Goal: Find specific page/section: Find specific page/section

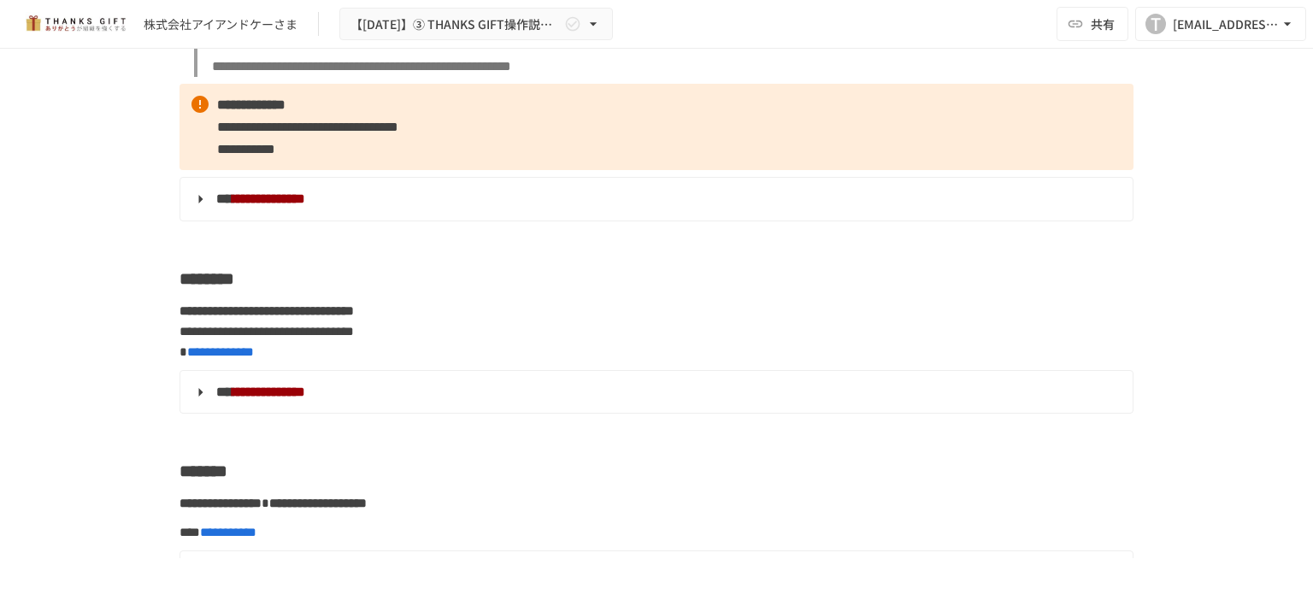
scroll to position [3335, 0]
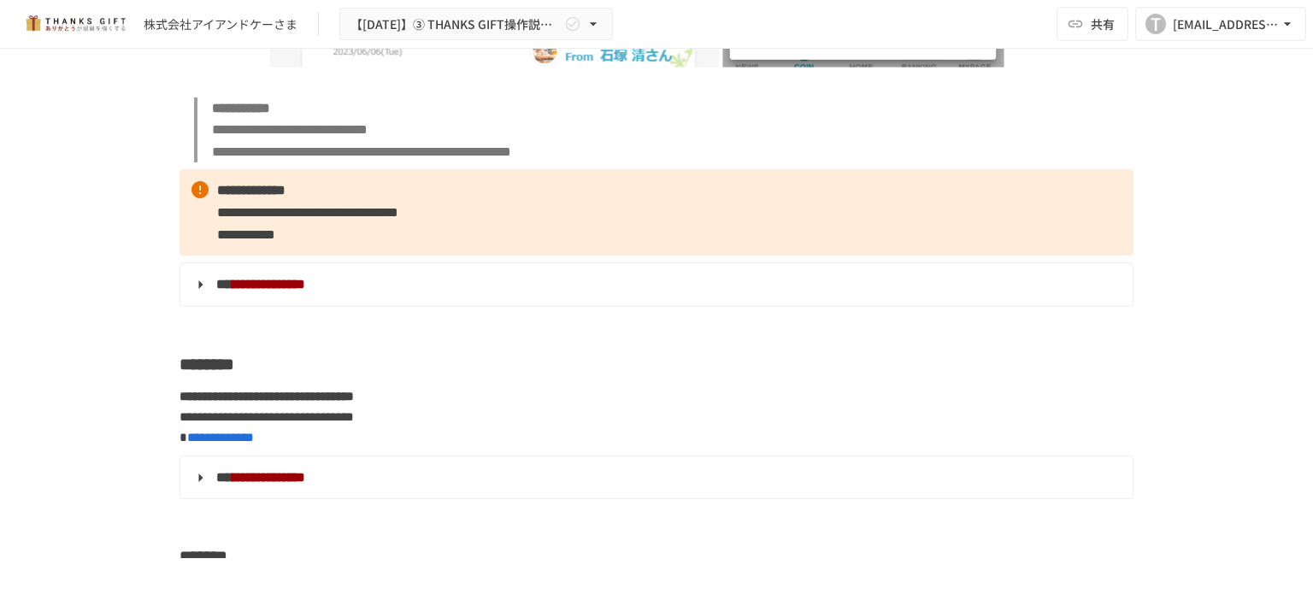
click at [341, 296] on summary "**********" at bounding box center [655, 285] width 929 height 22
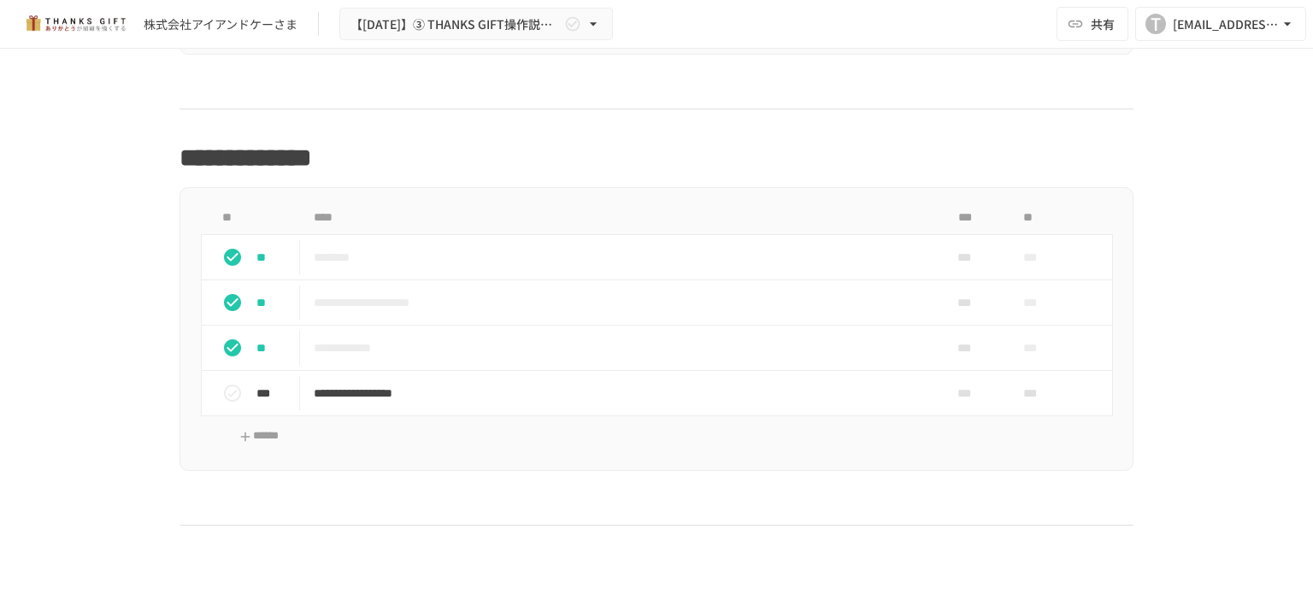
scroll to position [13852, 0]
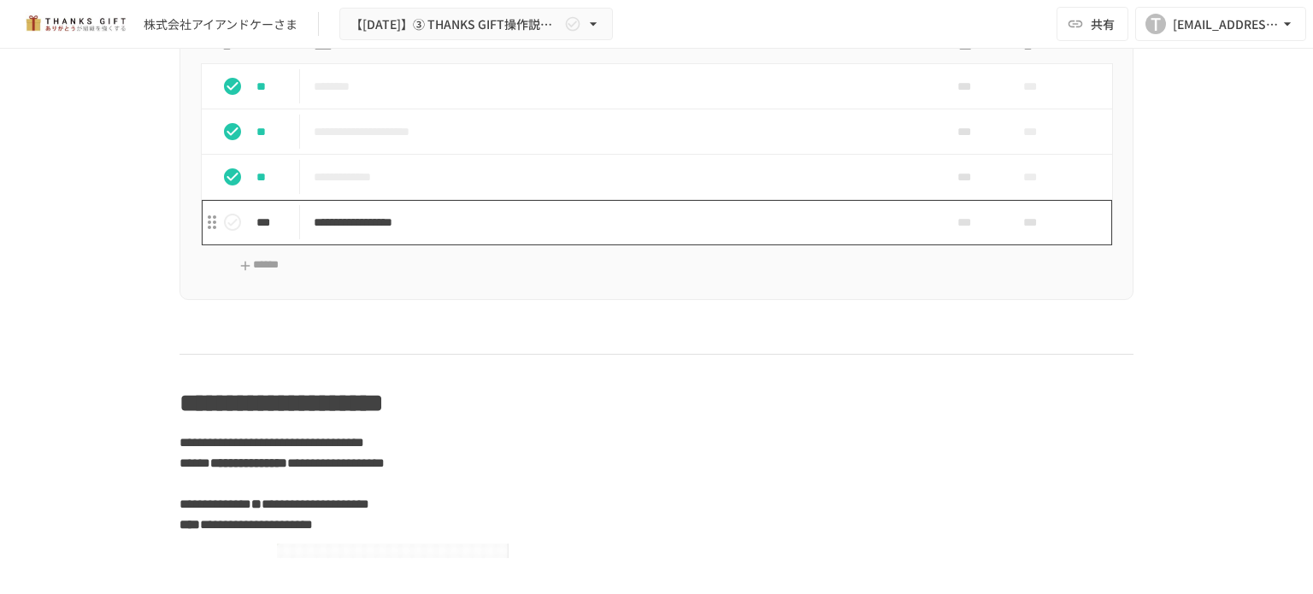
click at [379, 233] on p "**********" at bounding box center [621, 222] width 614 height 21
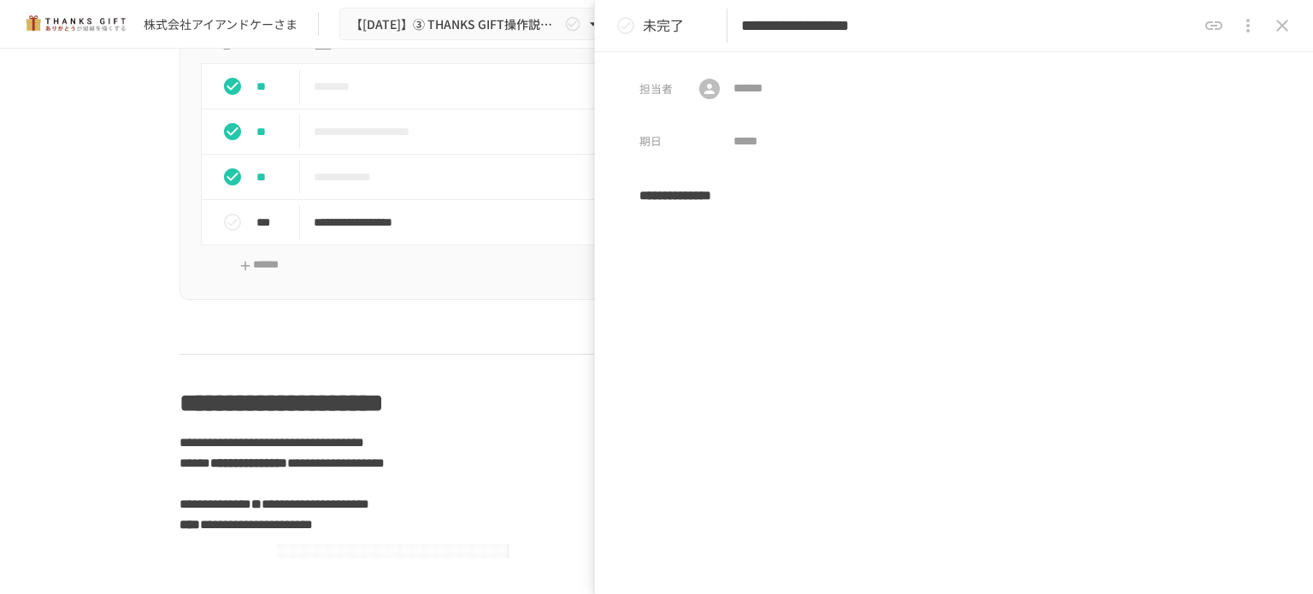
click at [54, 374] on div "**********" at bounding box center [656, 304] width 1313 height 510
click at [1286, 27] on icon "close drawer" at bounding box center [1282, 25] width 21 height 21
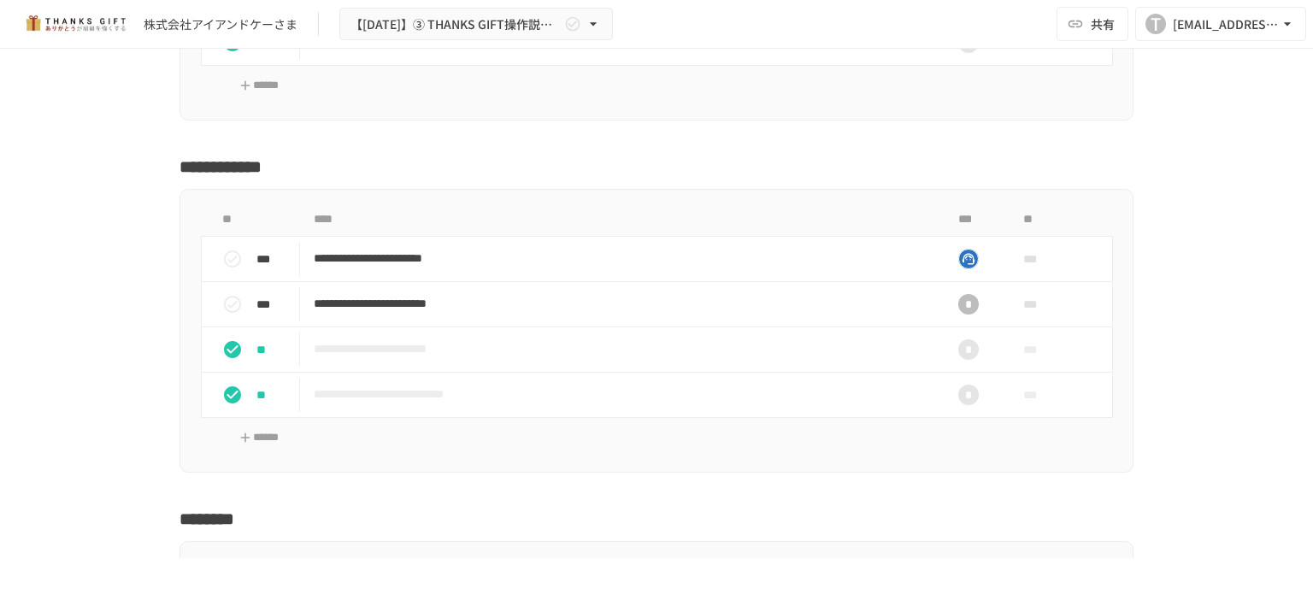
scroll to position [12484, 0]
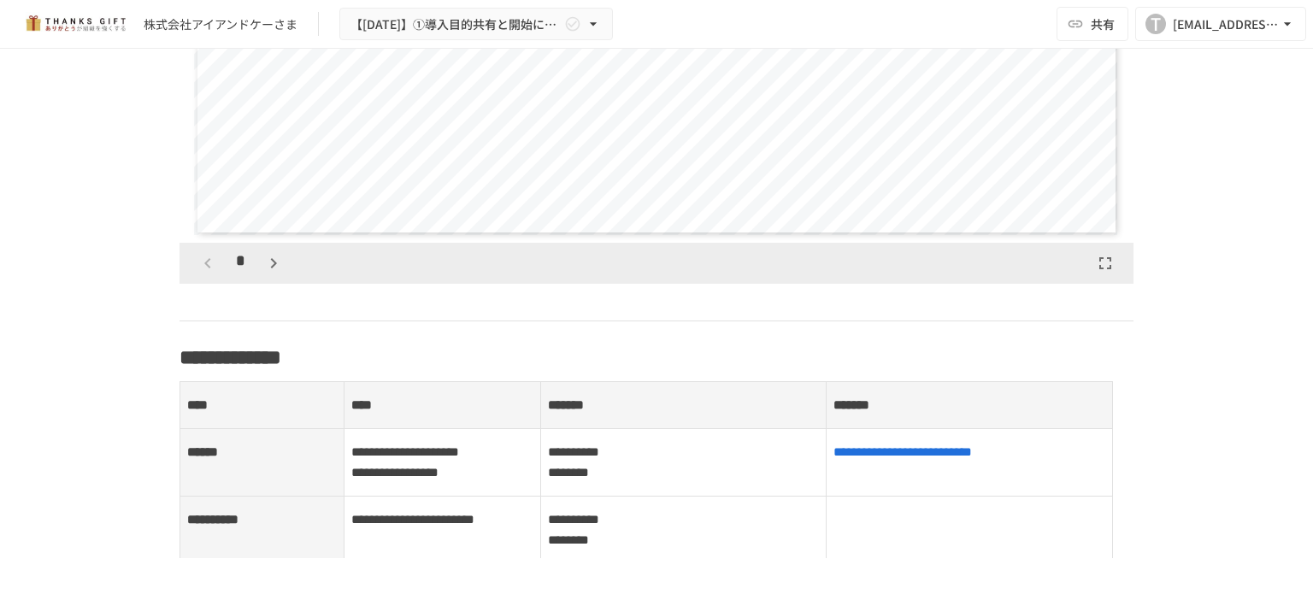
scroll to position [1496, 0]
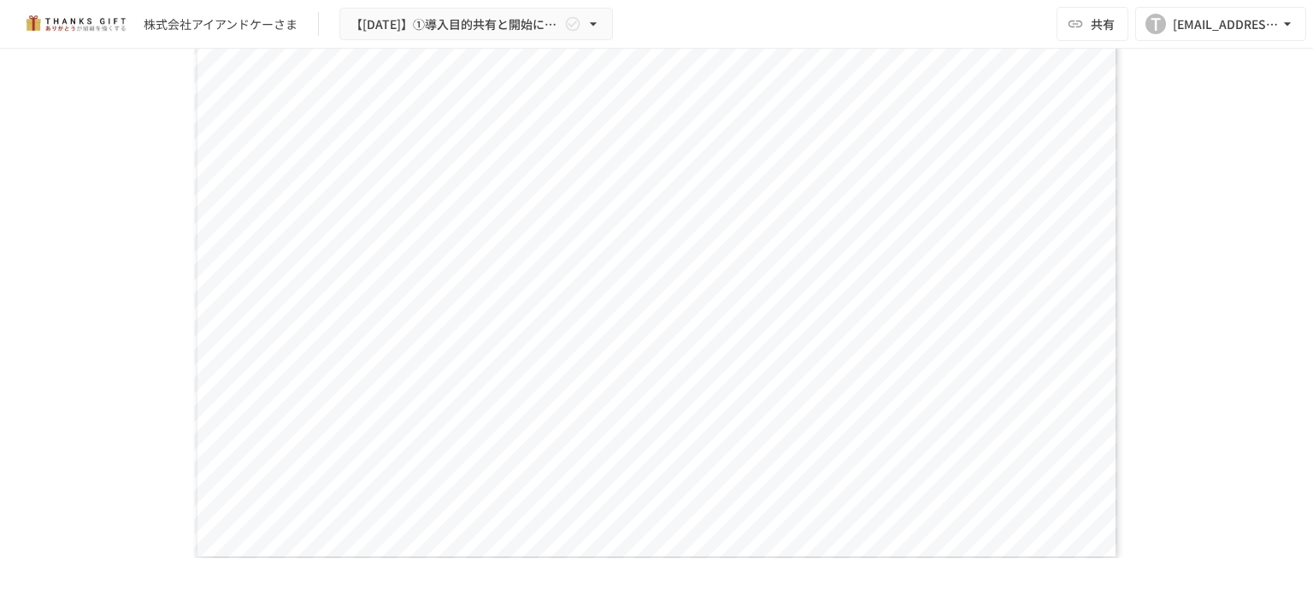
click at [258, 298] on div "Page 1" at bounding box center [657, 299] width 926 height 521
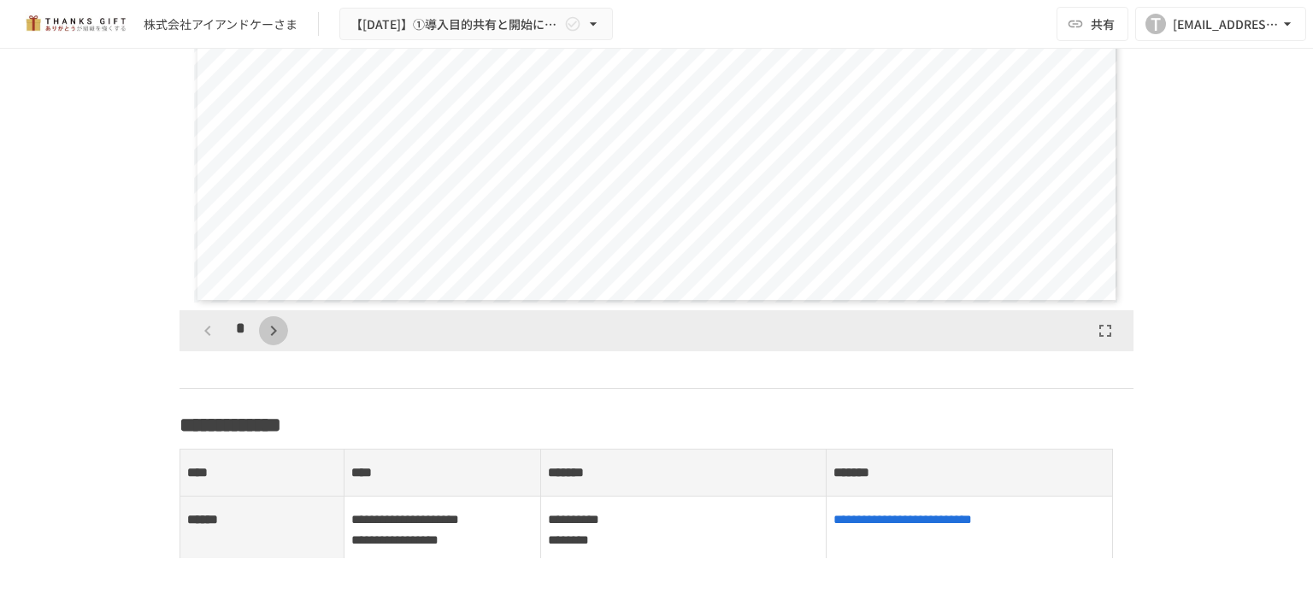
click at [265, 337] on icon "button" at bounding box center [273, 331] width 21 height 21
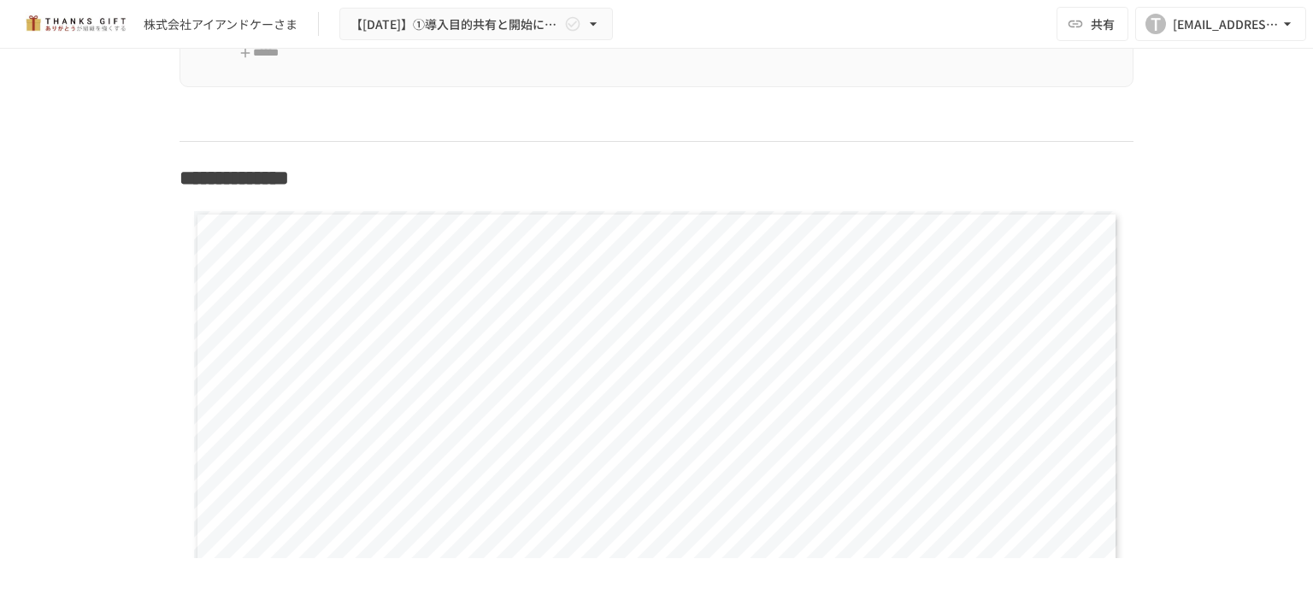
scroll to position [1240, 0]
click at [286, 317] on div "**********" at bounding box center [657, 557] width 926 height 521
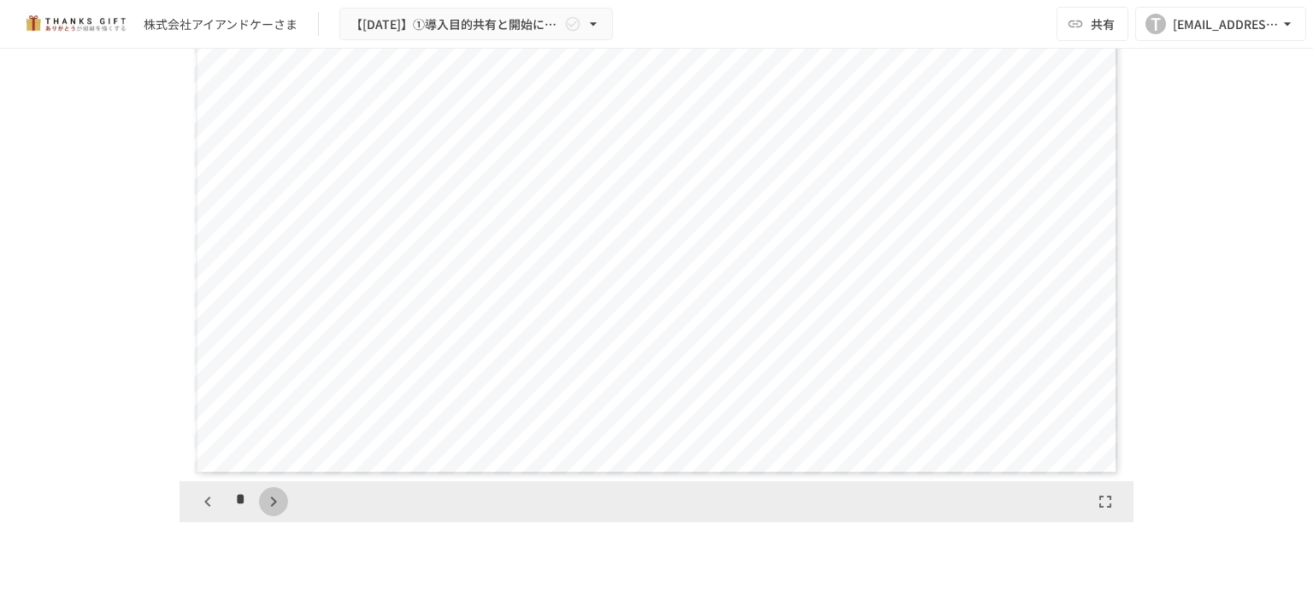
click at [263, 499] on icon "button" at bounding box center [273, 502] width 21 height 21
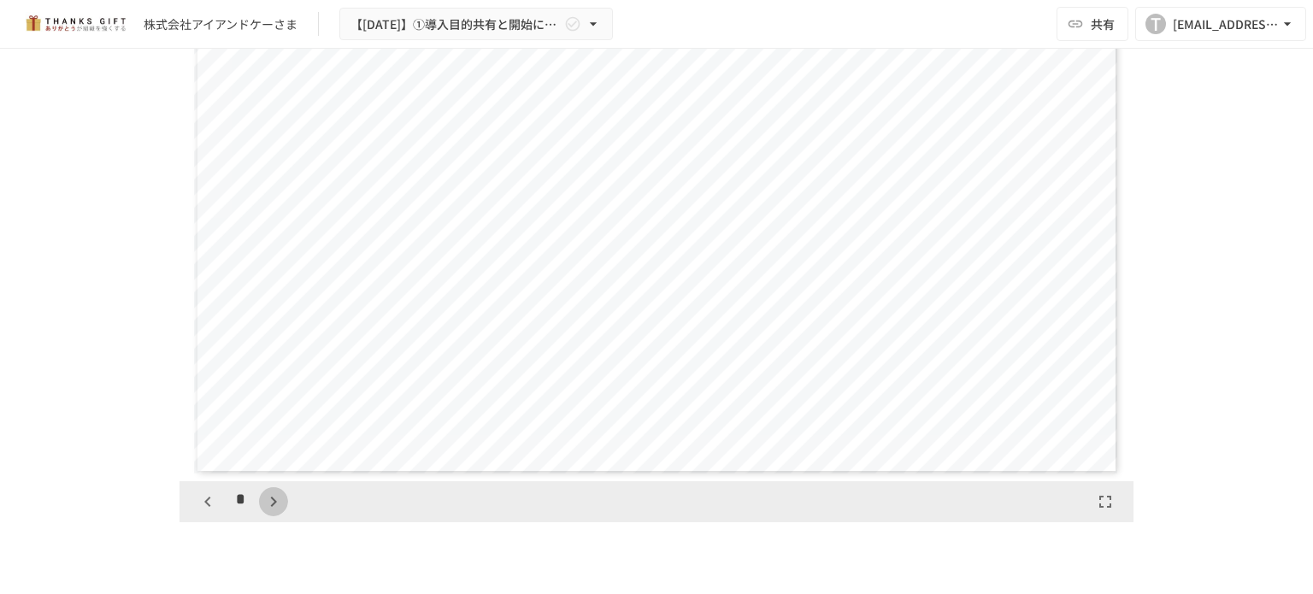
click at [263, 499] on icon "button" at bounding box center [273, 502] width 21 height 21
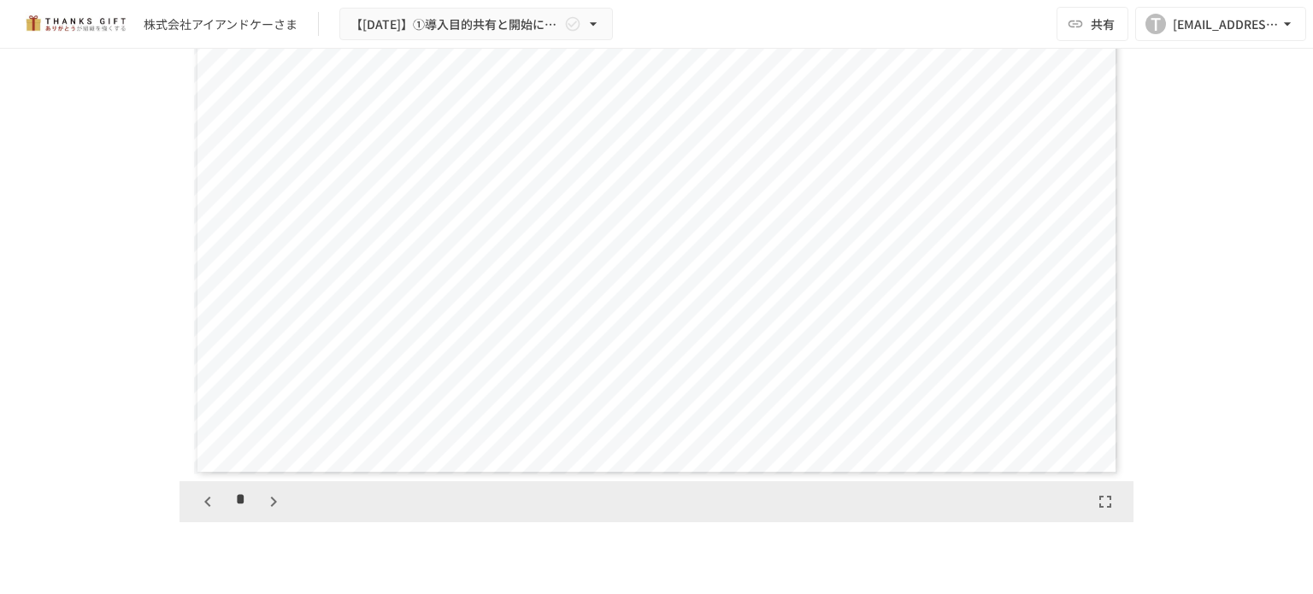
click at [263, 499] on icon "button" at bounding box center [273, 502] width 21 height 21
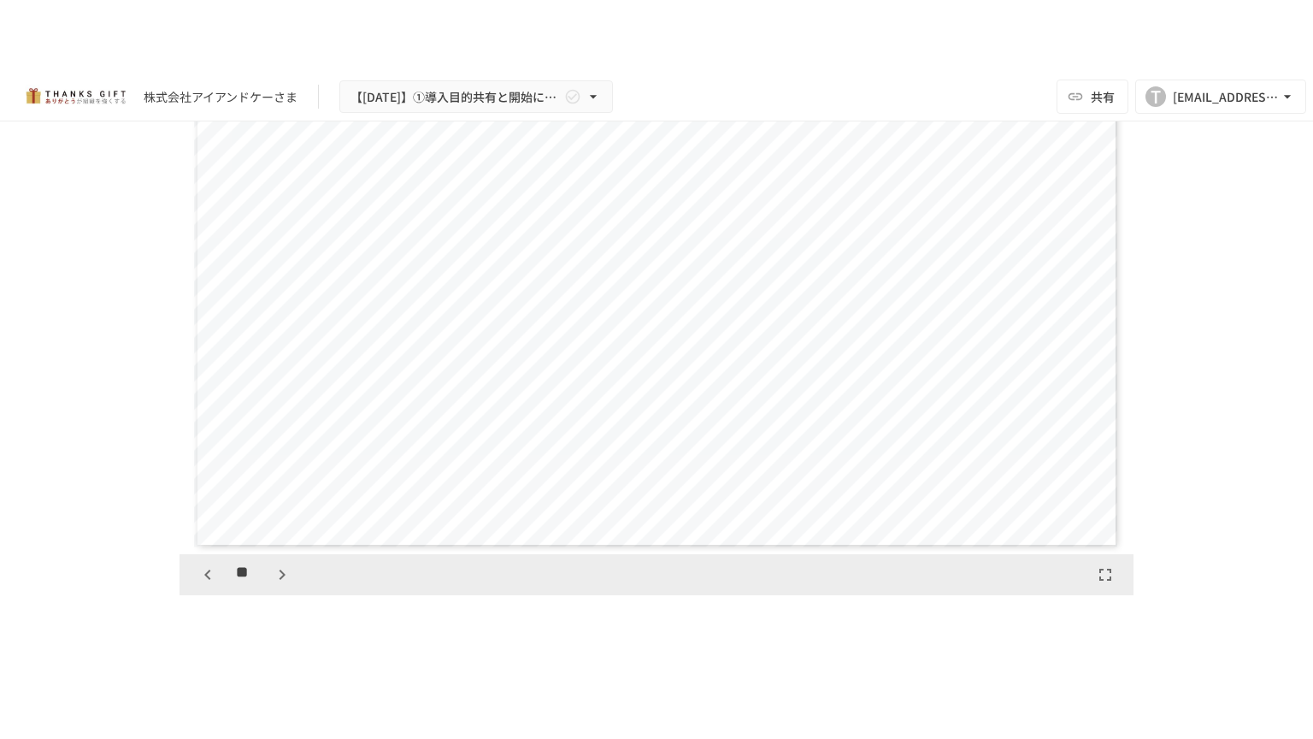
scroll to position [4809, 0]
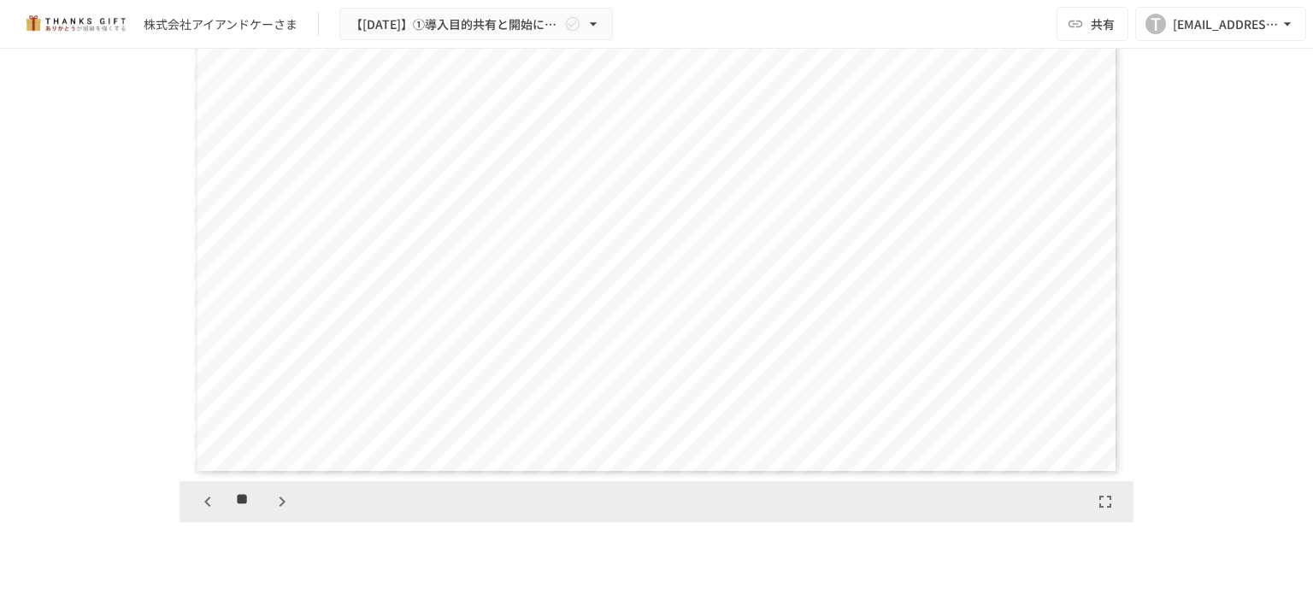
click at [1101, 502] on icon "button" at bounding box center [1105, 502] width 21 height 21
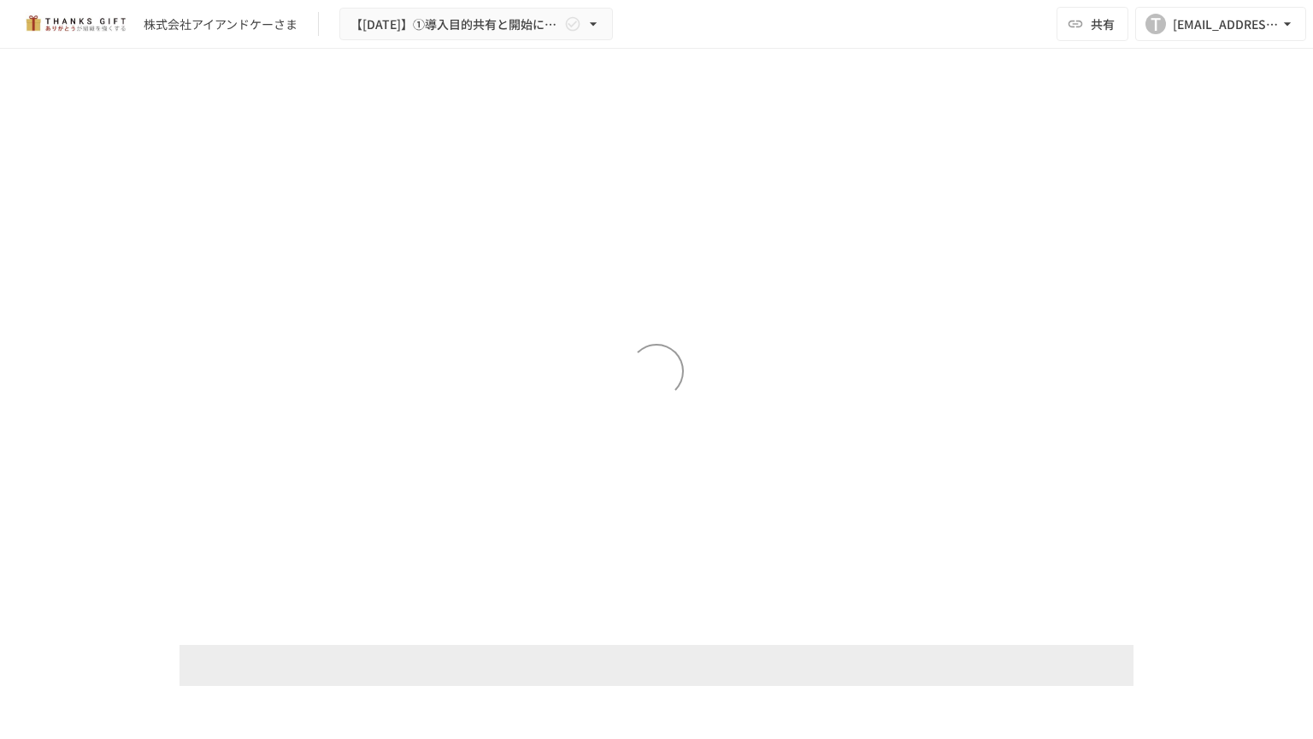
scroll to position [4884, 0]
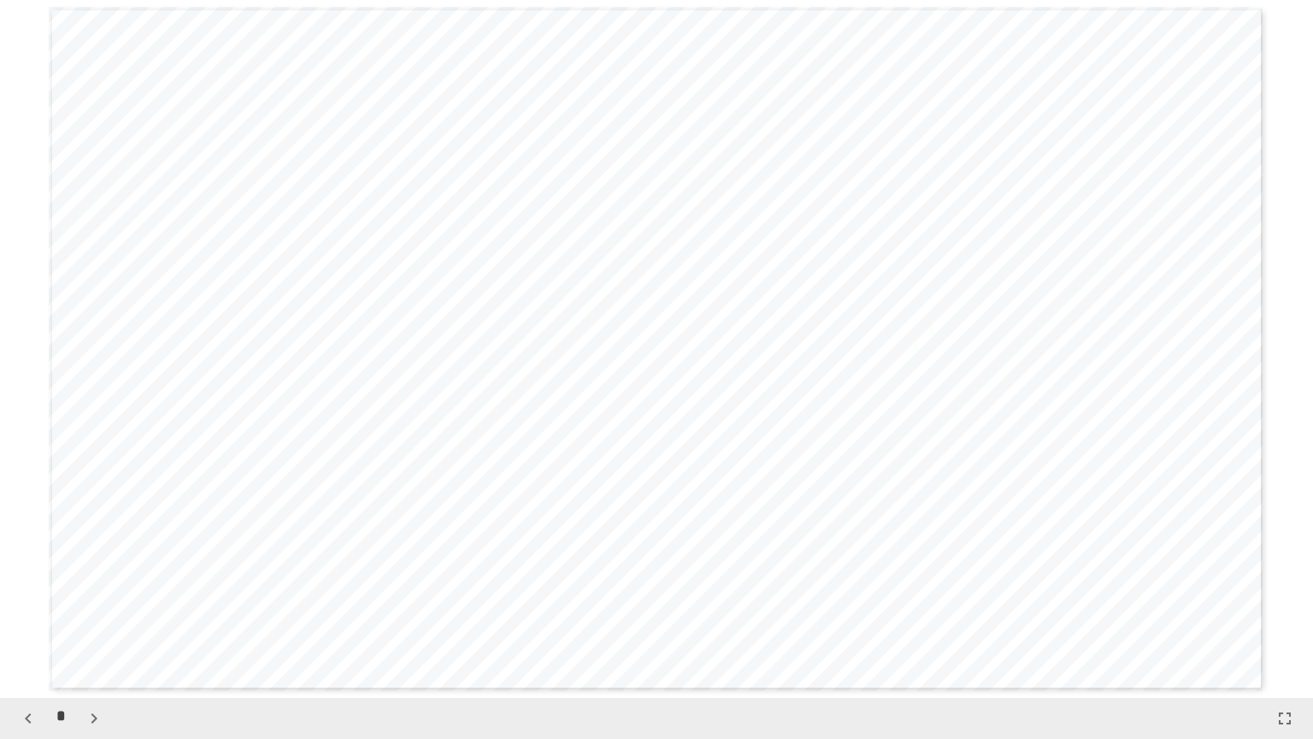
click at [94, 593] on icon "button" at bounding box center [94, 718] width 6 height 10
click at [94, 593] on icon "button" at bounding box center [102, 718] width 21 height 21
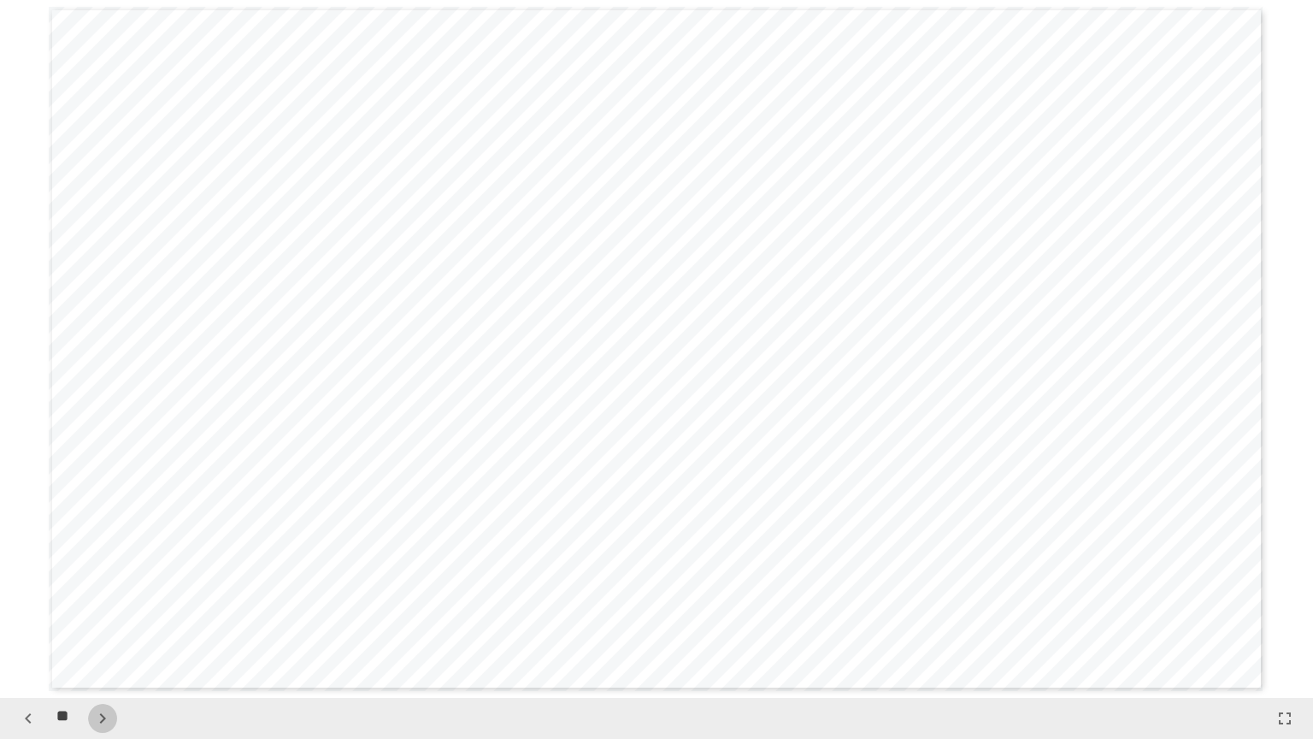
scroll to position [6978, 0]
click at [94, 593] on icon "button" at bounding box center [102, 718] width 21 height 21
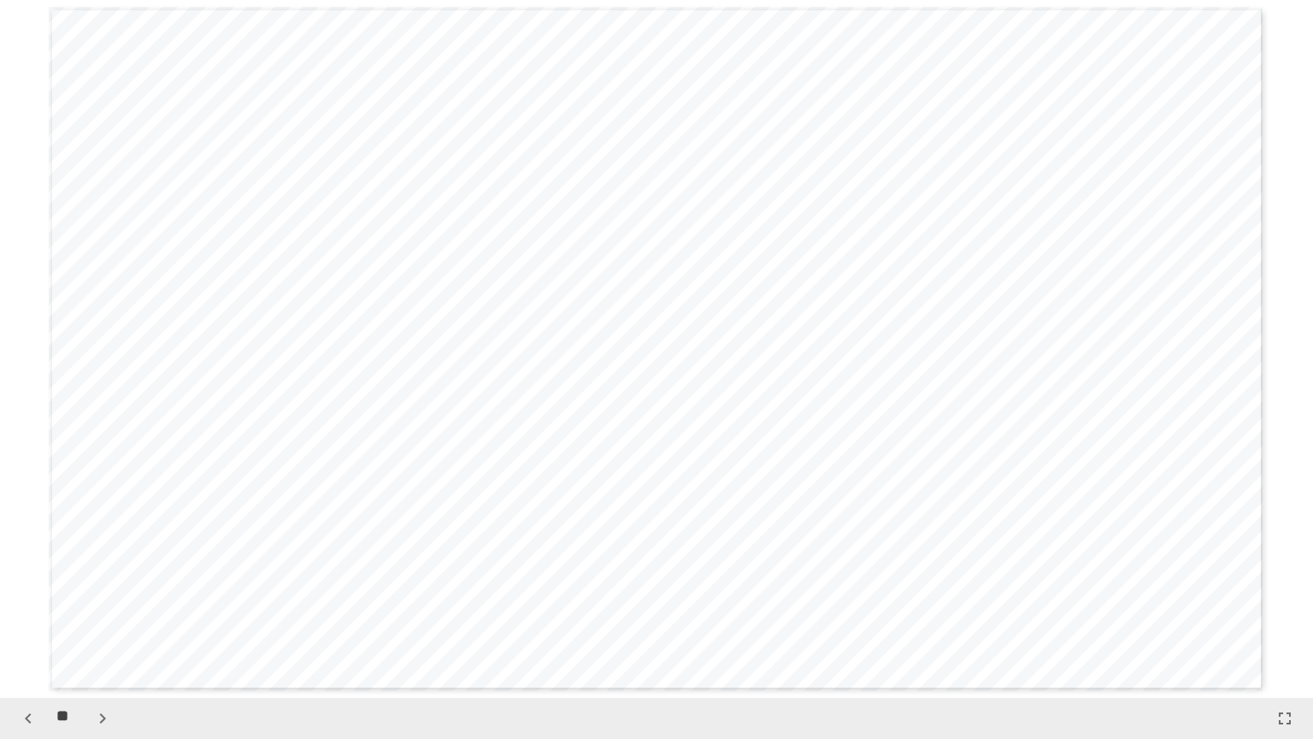
click at [94, 593] on icon "button" at bounding box center [102, 718] width 21 height 21
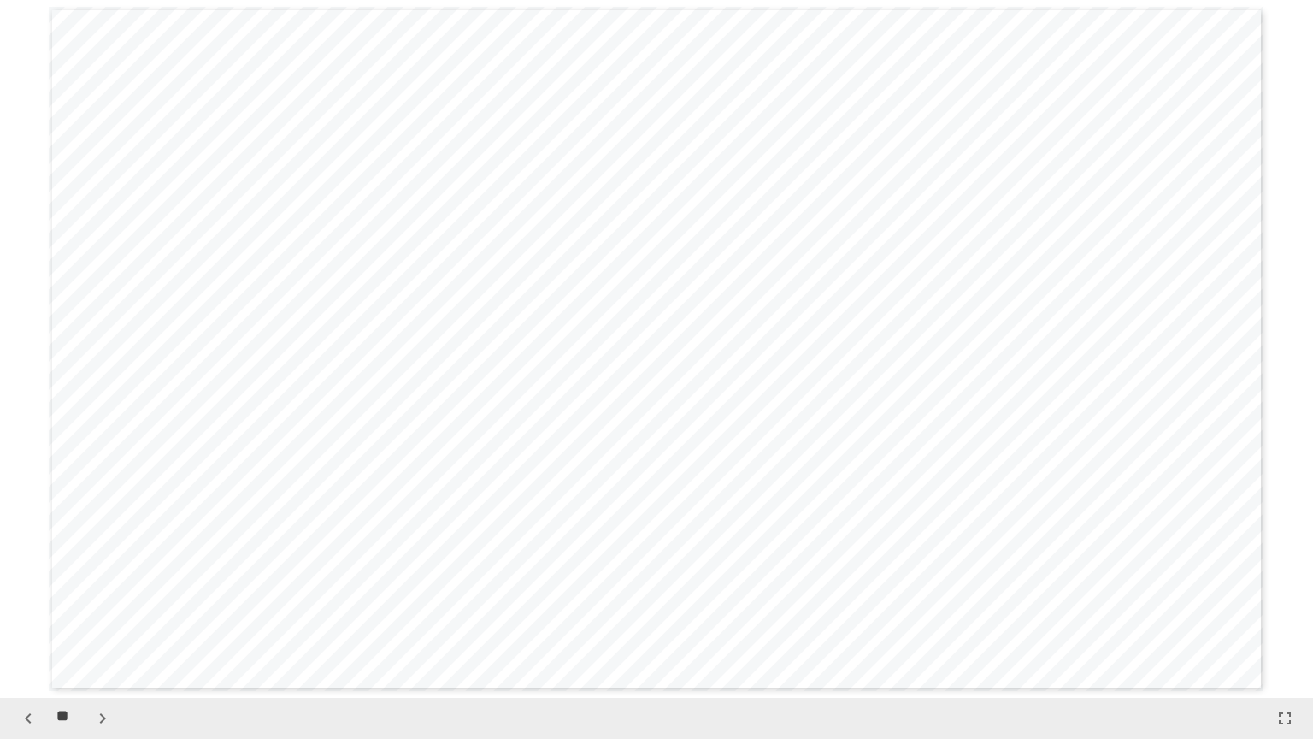
scroll to position [10466, 0]
click at [94, 593] on icon "button" at bounding box center [102, 718] width 21 height 21
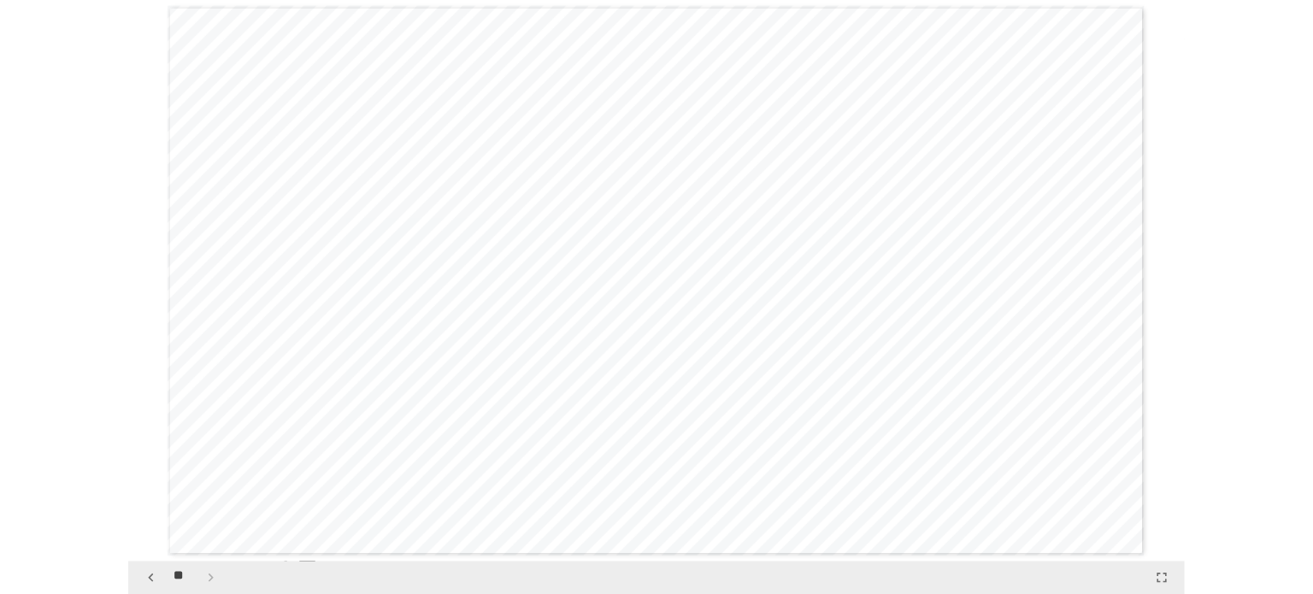
scroll to position [12560, 0]
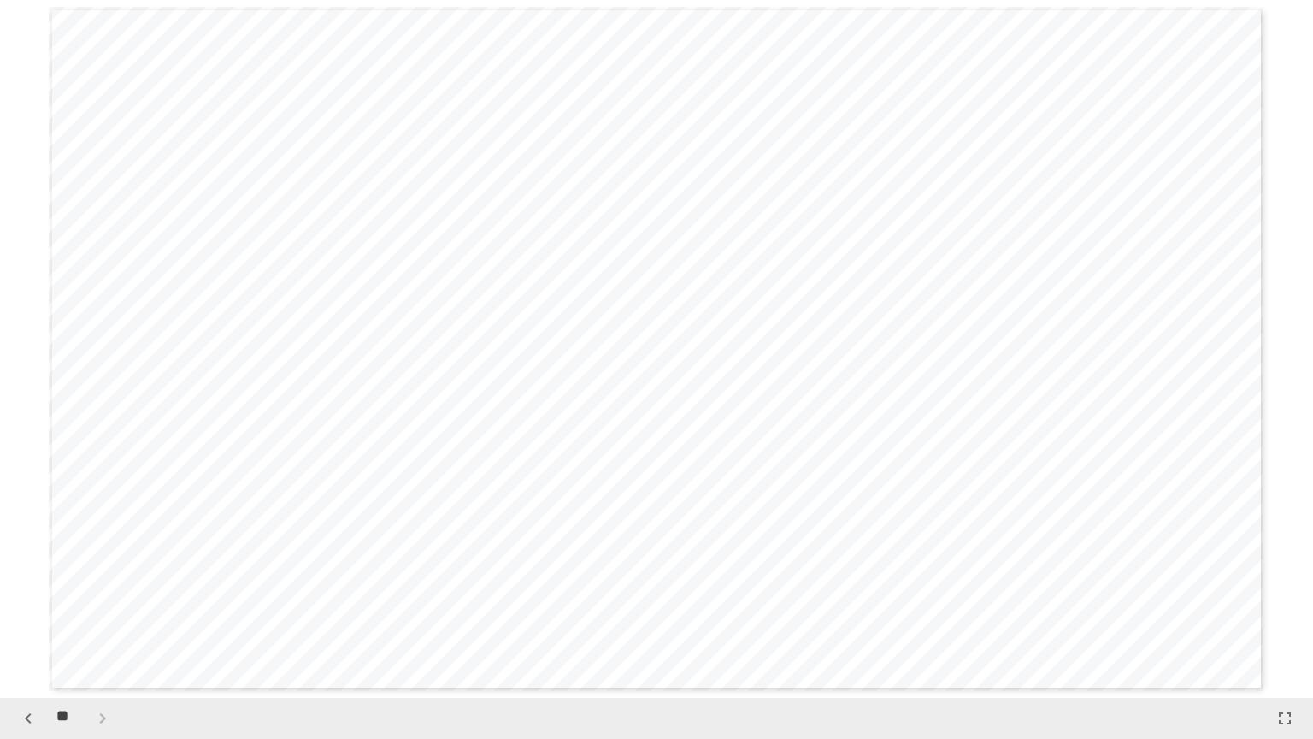
click at [1283, 593] on icon "button" at bounding box center [1285, 718] width 21 height 21
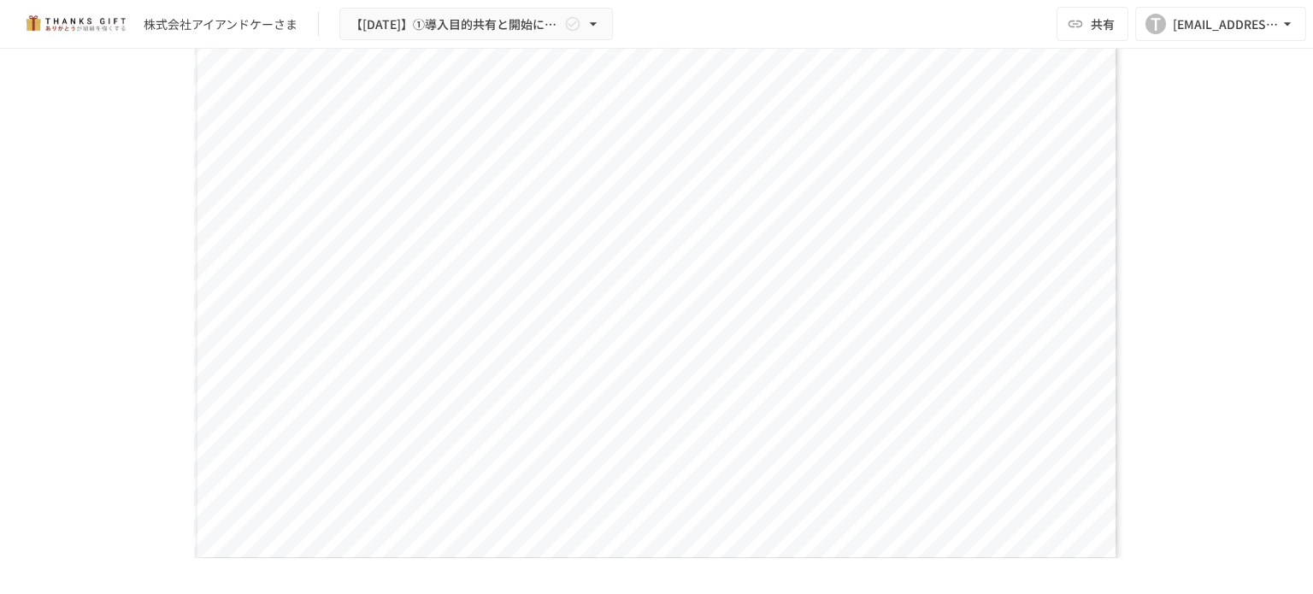
scroll to position [1582, 0]
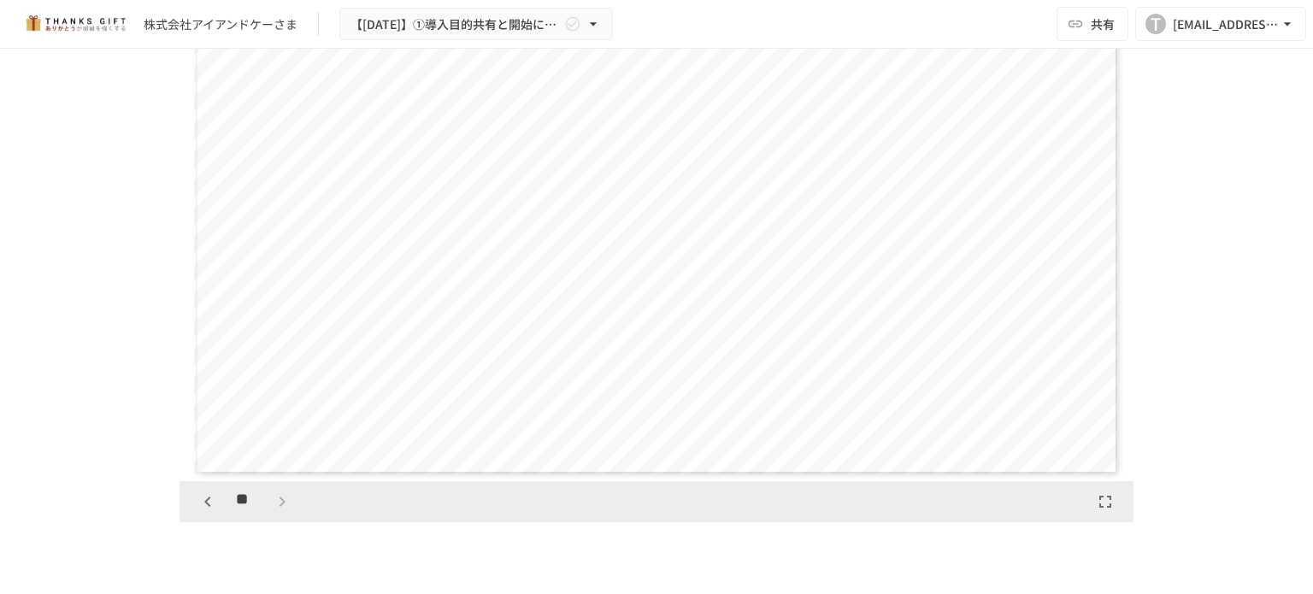
click at [198, 504] on icon "button" at bounding box center [208, 502] width 21 height 21
click at [199, 496] on icon "button" at bounding box center [208, 502] width 21 height 21
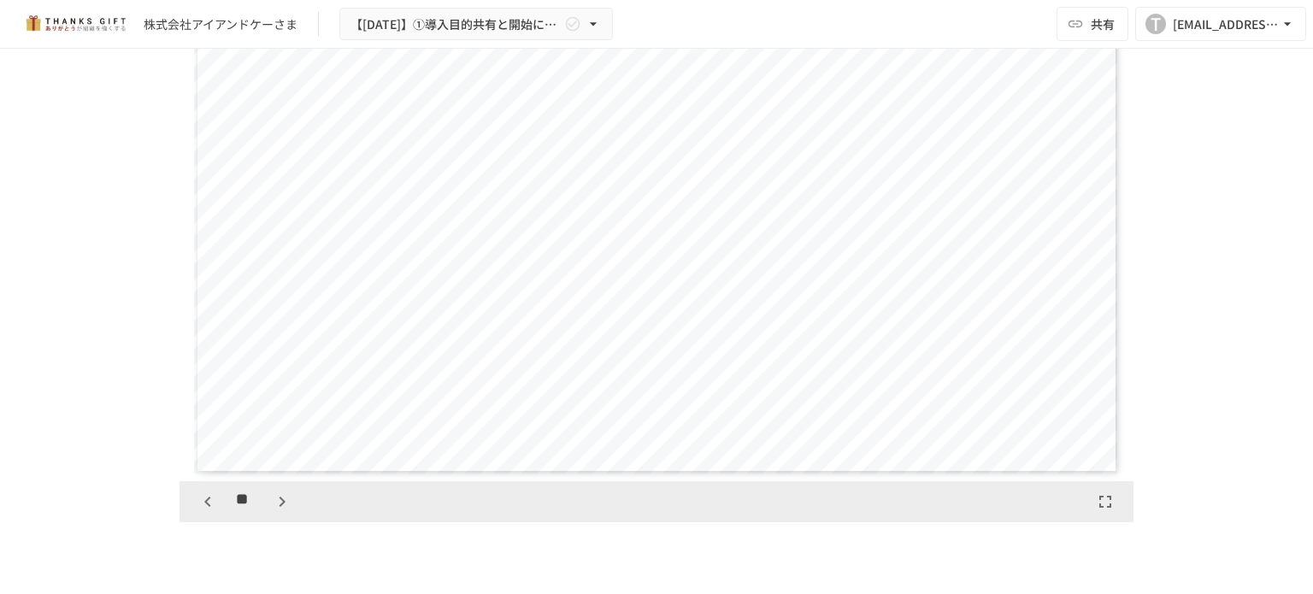
click at [199, 496] on icon "button" at bounding box center [208, 502] width 21 height 21
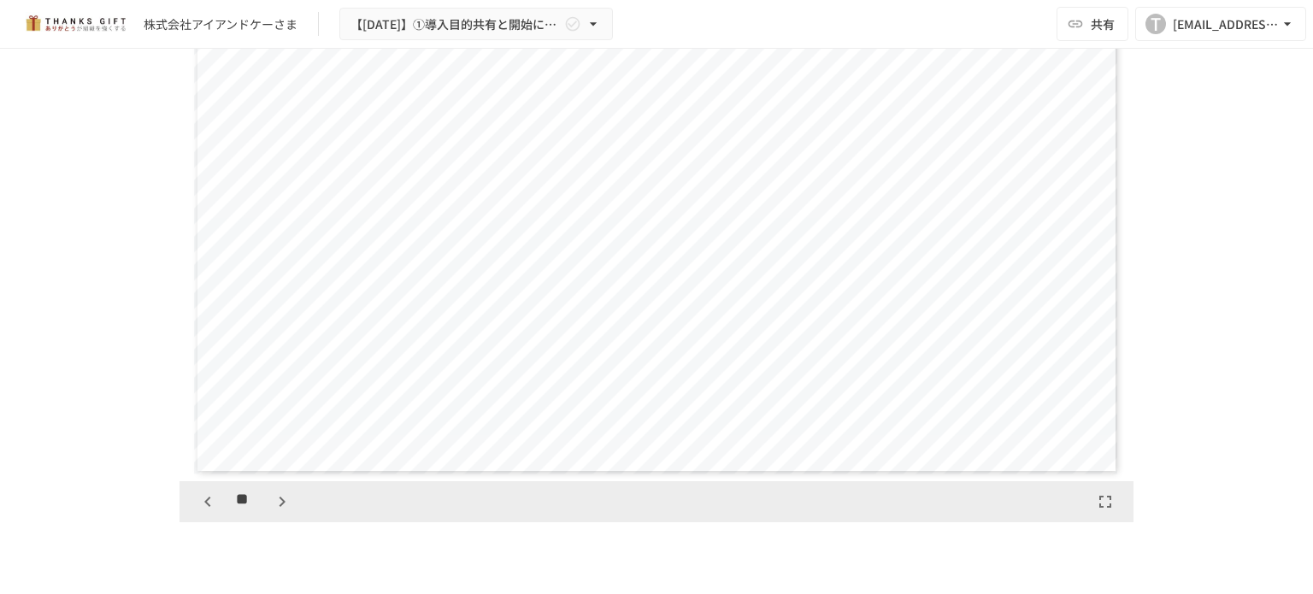
click at [199, 496] on icon "button" at bounding box center [208, 502] width 21 height 21
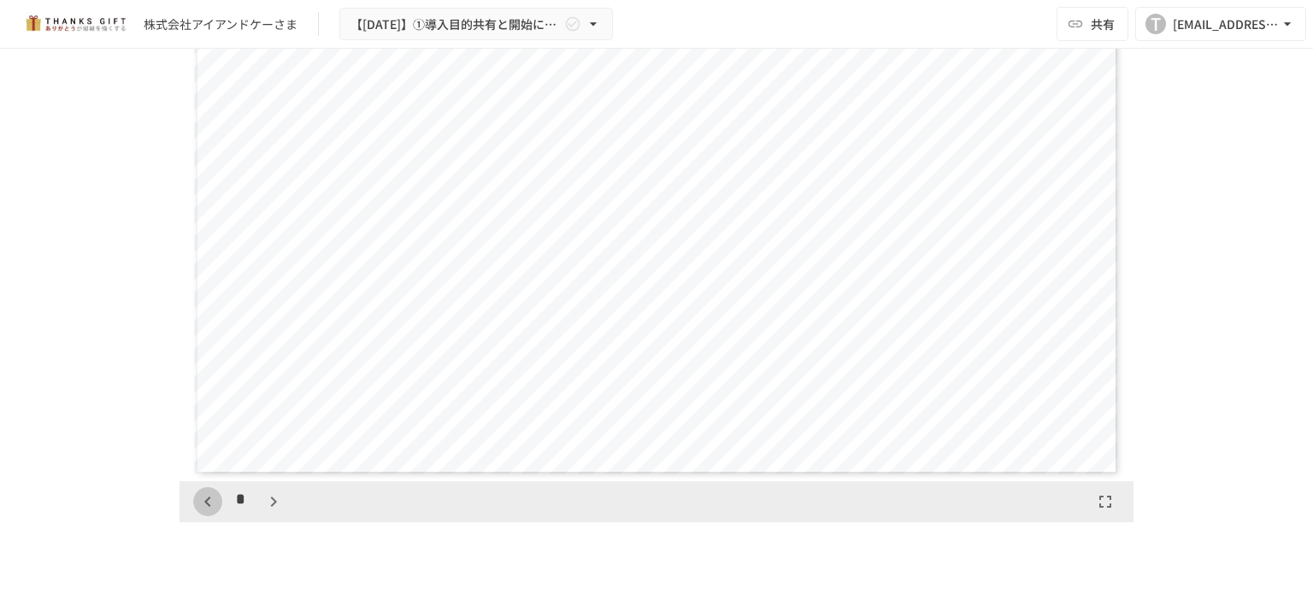
scroll to position [3206, 0]
click at [263, 499] on icon "button" at bounding box center [273, 502] width 21 height 21
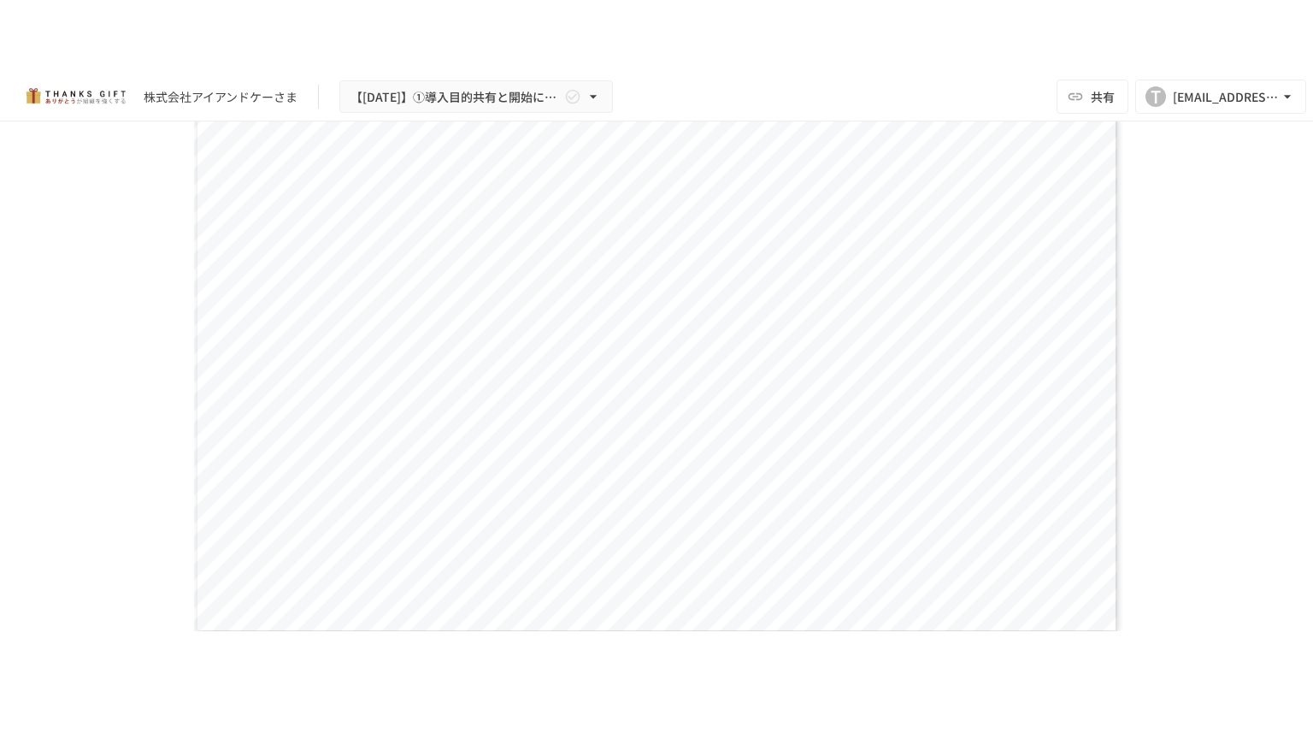
scroll to position [1582, 0]
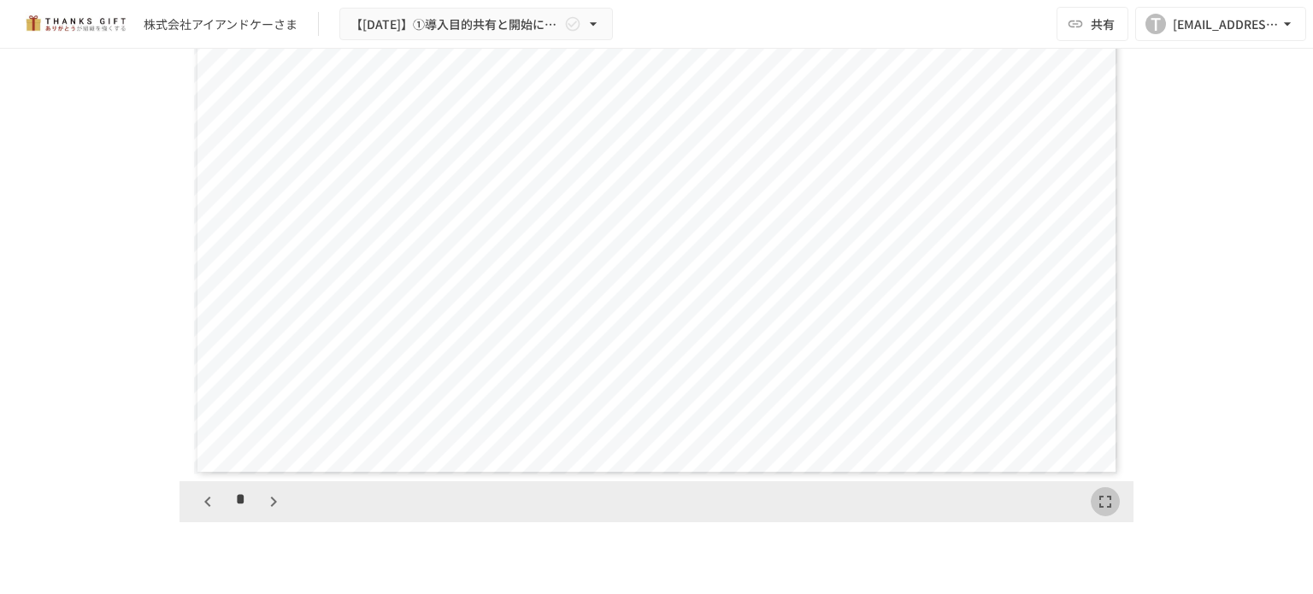
click at [1109, 505] on button "button" at bounding box center [1105, 501] width 29 height 29
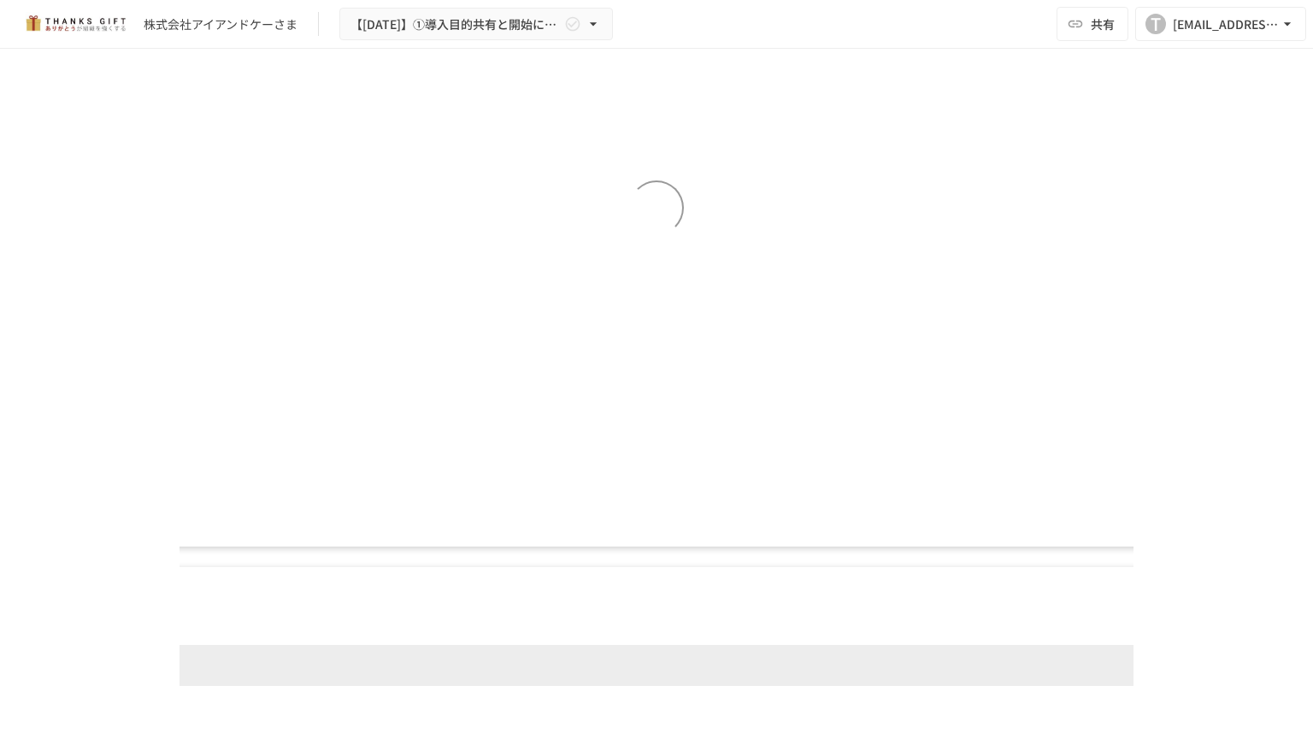
scroll to position [4187, 0]
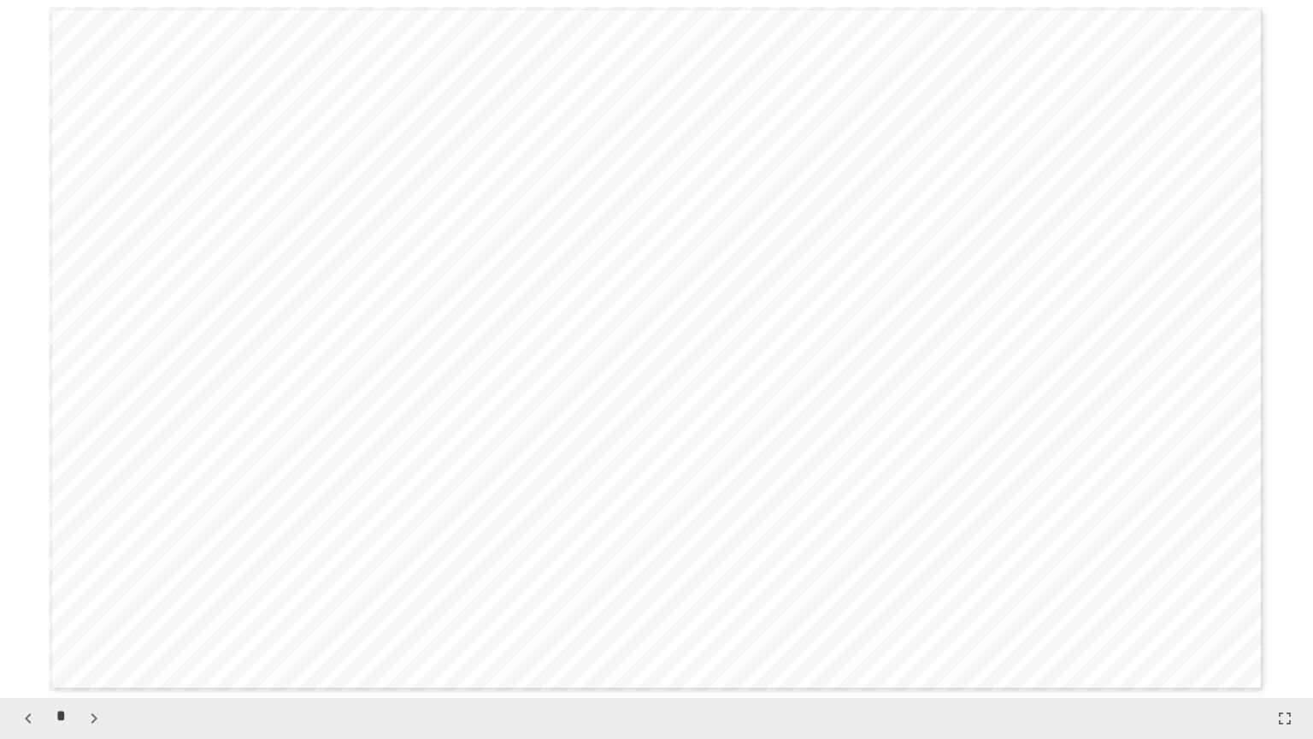
click at [99, 593] on icon "button" at bounding box center [94, 718] width 21 height 21
click at [98, 593] on icon "button" at bounding box center [94, 718] width 21 height 21
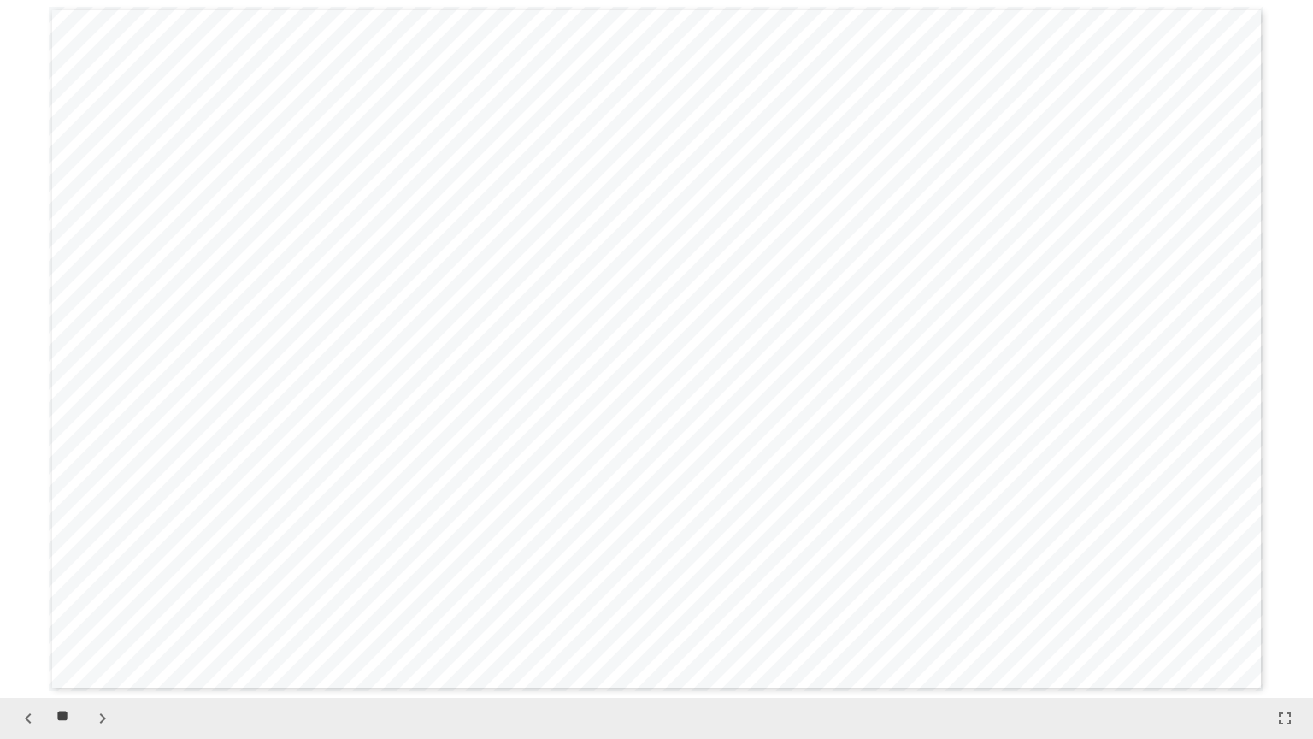
scroll to position [6280, 0]
click at [96, 593] on icon "button" at bounding box center [102, 718] width 21 height 21
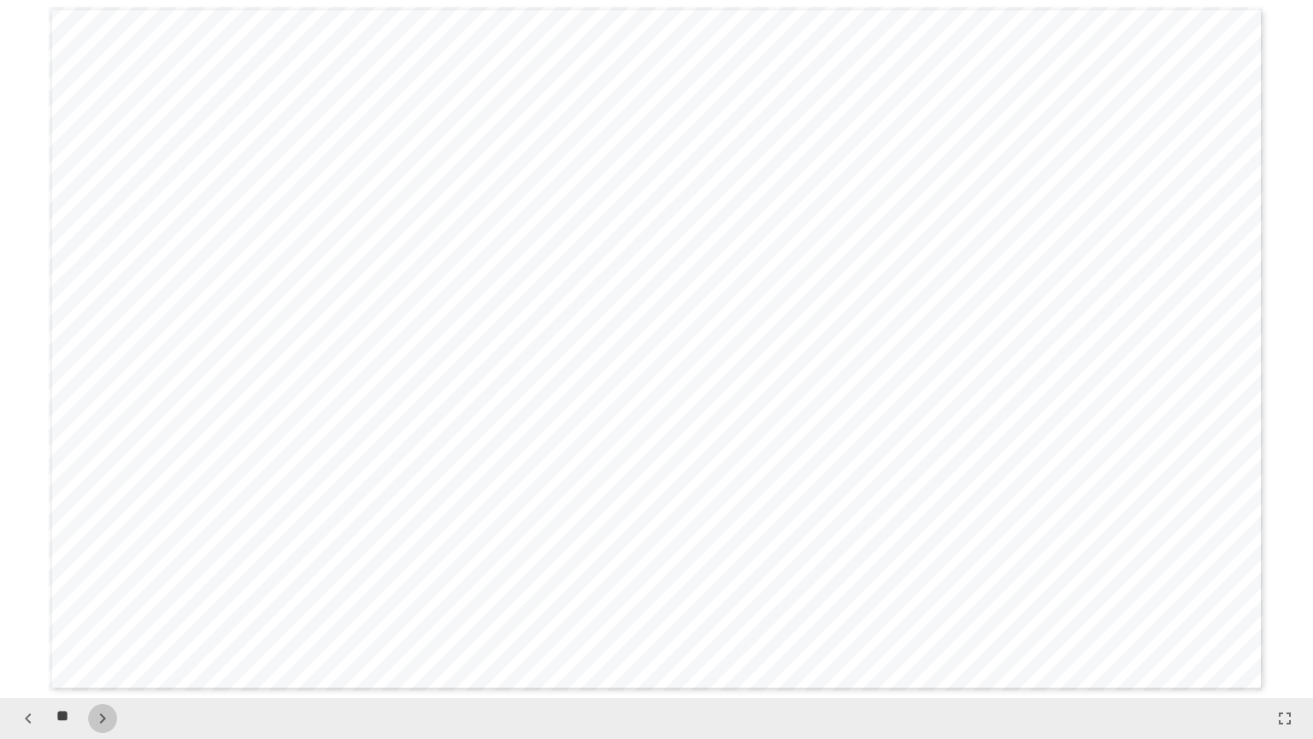
click at [109, 593] on icon "button" at bounding box center [102, 718] width 21 height 21
click at [103, 593] on icon "button" at bounding box center [103, 718] width 6 height 10
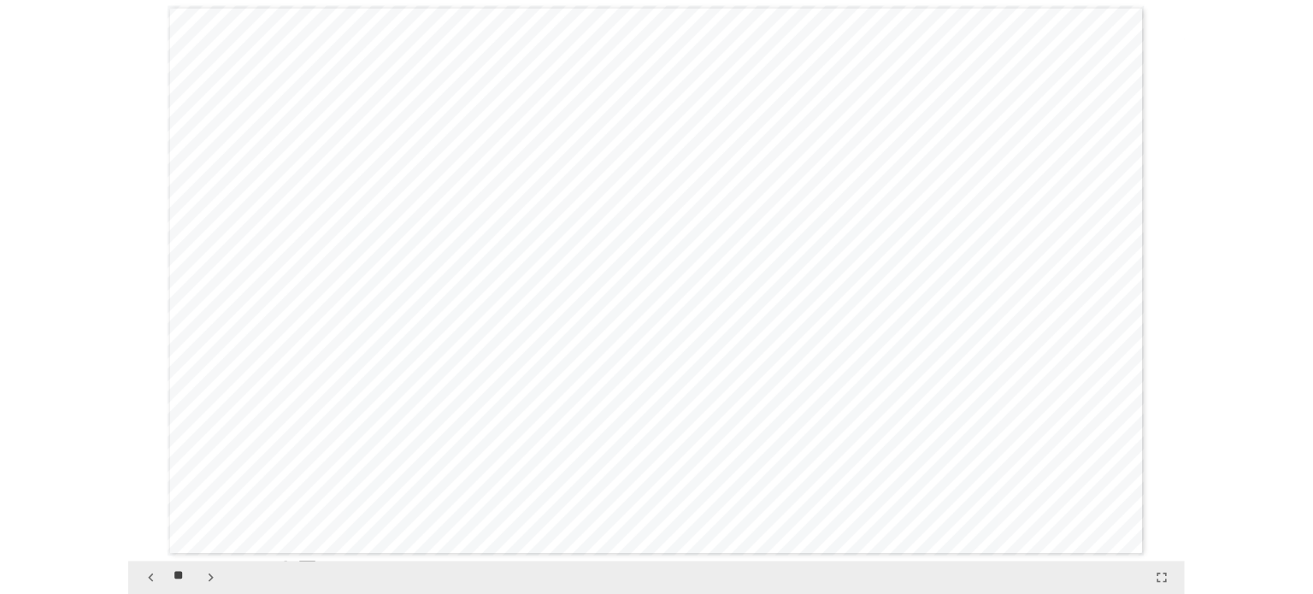
scroll to position [9071, 0]
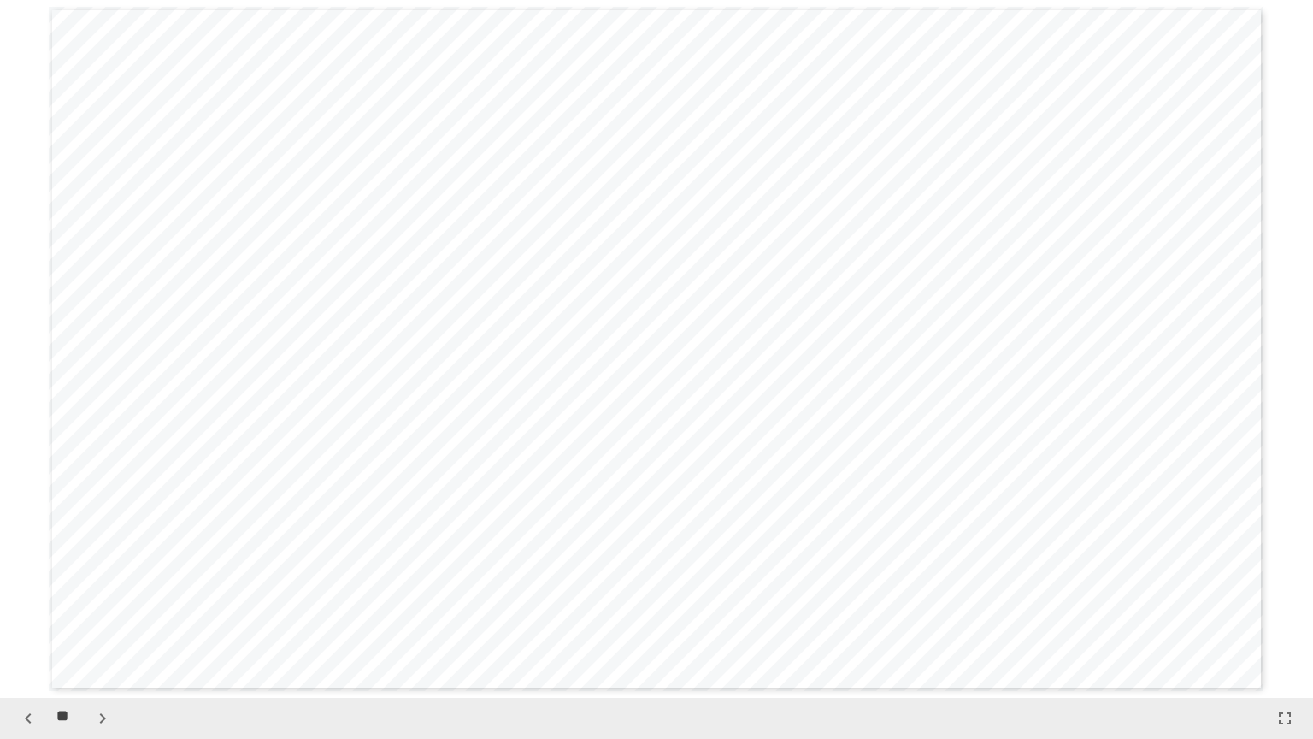
click at [1289, 593] on icon "button" at bounding box center [1285, 718] width 21 height 21
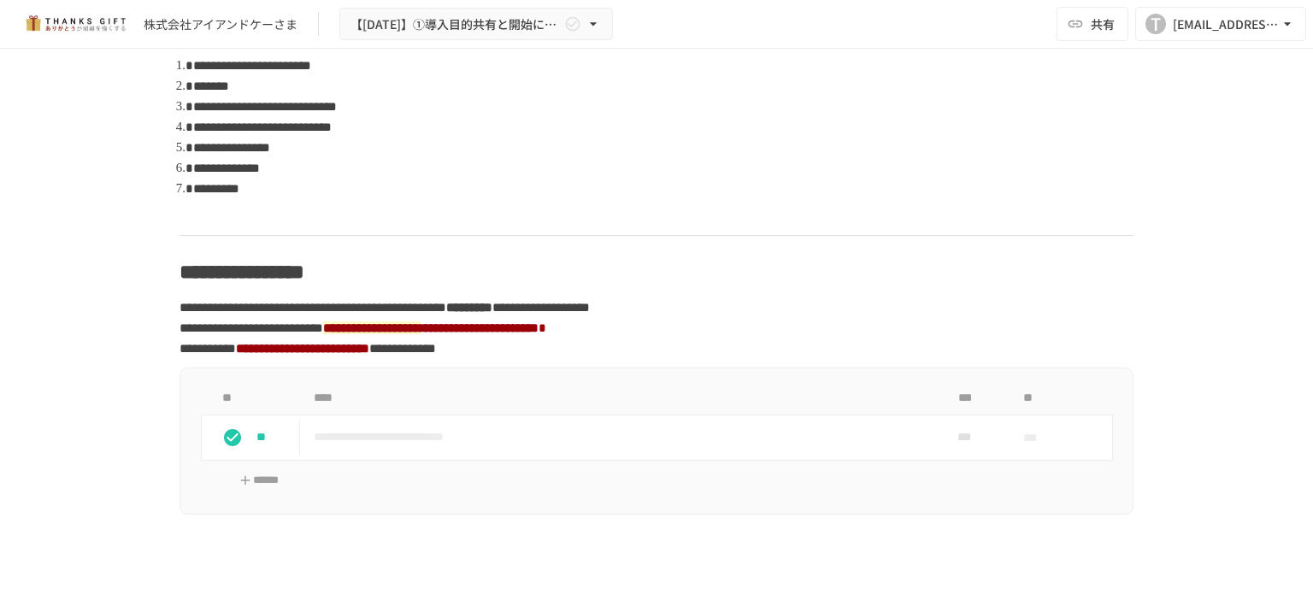
scroll to position [812, 0]
